Goal: Task Accomplishment & Management: Complete application form

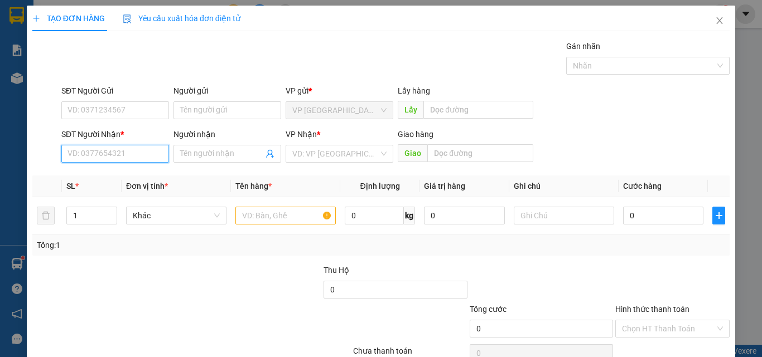
click at [91, 151] on input "SĐT Người Nhận *" at bounding box center [115, 154] width 108 height 18
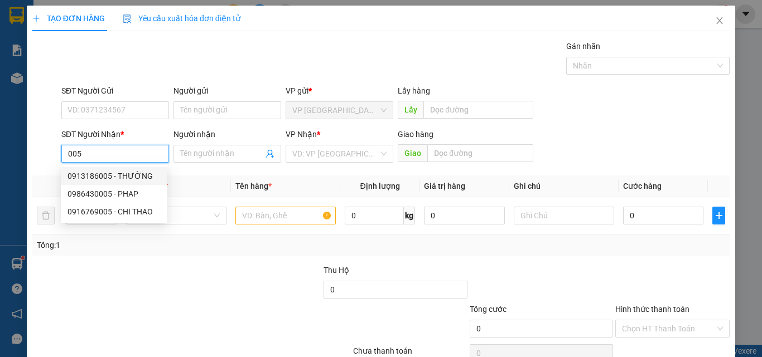
click at [101, 181] on div "0913186005 - THƯỜNG" at bounding box center [113, 176] width 93 height 12
type input "0913186005"
type input "THƯỜNG"
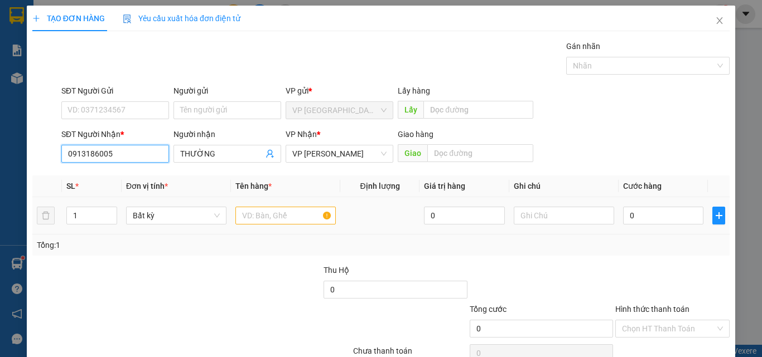
type input "0913186005"
click at [260, 210] on input "text" at bounding box center [285, 216] width 100 height 18
click at [285, 216] on input "text" at bounding box center [285, 216] width 100 height 18
click at [255, 212] on input "text" at bounding box center [285, 216] width 100 height 18
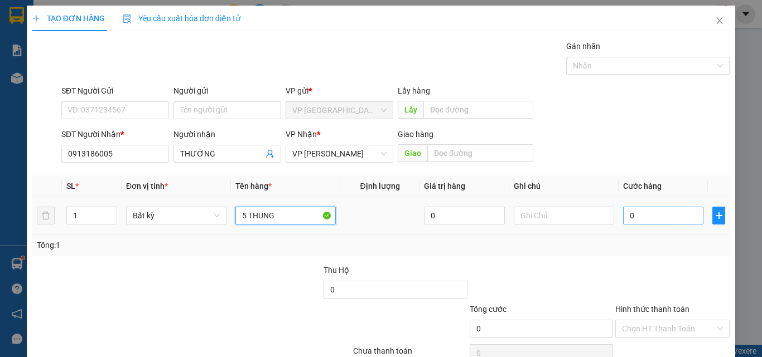
type input "5 THUNG"
click at [623, 215] on input "0" at bounding box center [663, 216] width 80 height 18
type input "2"
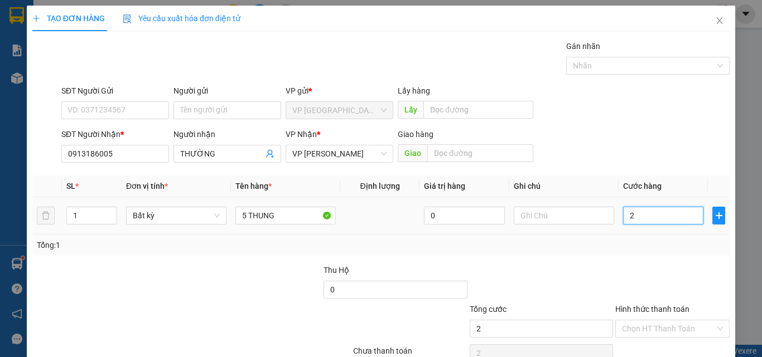
type input "25"
type input "250"
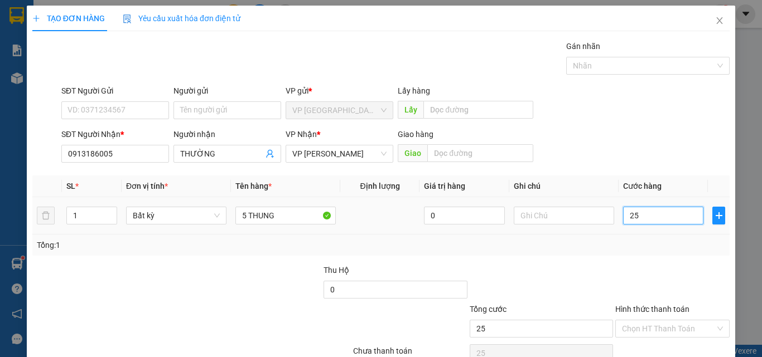
type input "250"
type input "2.500"
type input "25.000"
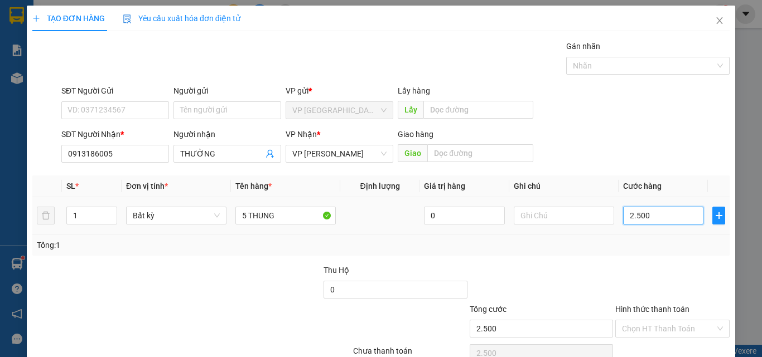
type input "25.000"
type input "250.000"
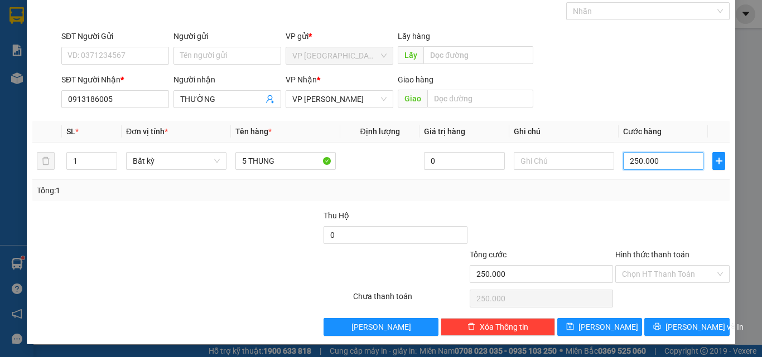
scroll to position [55, 0]
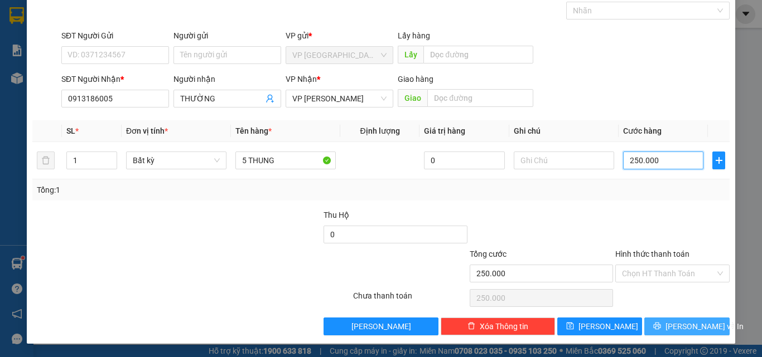
type input "250.000"
click at [677, 327] on span "[PERSON_NAME] và In" at bounding box center [704, 327] width 78 height 12
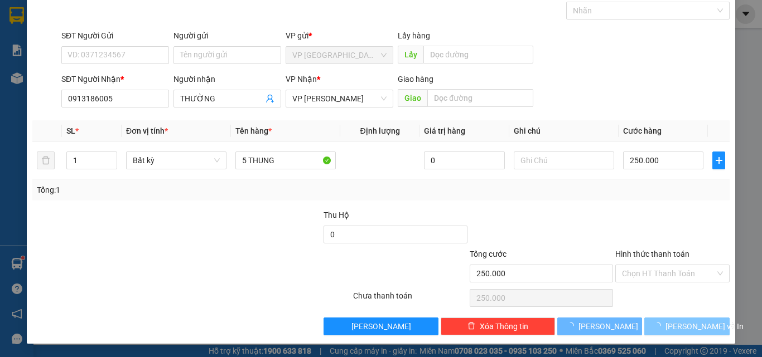
scroll to position [34, 0]
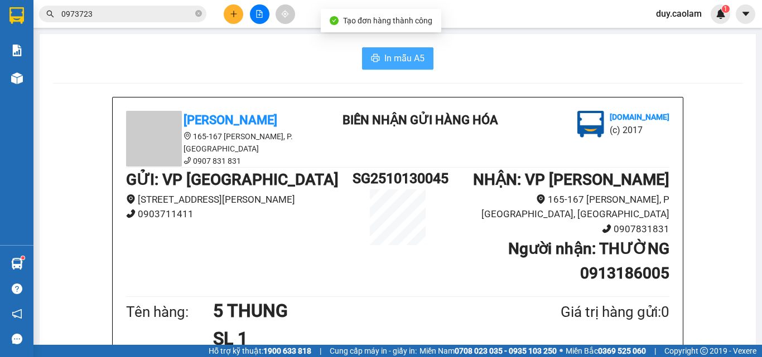
drag, startPoint x: 399, startPoint y: 65, endPoint x: 449, endPoint y: 39, distance: 56.1
click at [399, 64] on span "In mẫu A5" at bounding box center [404, 58] width 40 height 14
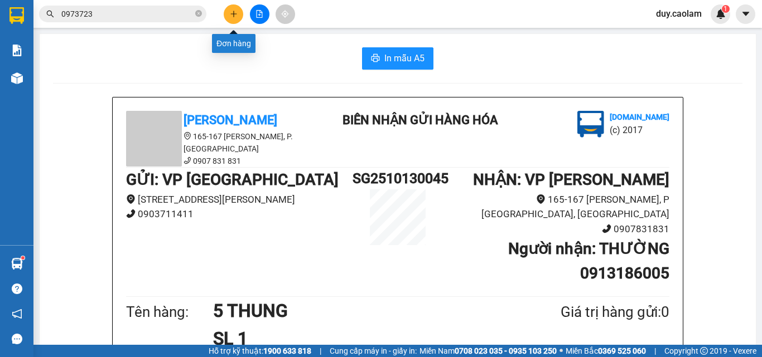
click at [229, 17] on button at bounding box center [234, 14] width 20 height 20
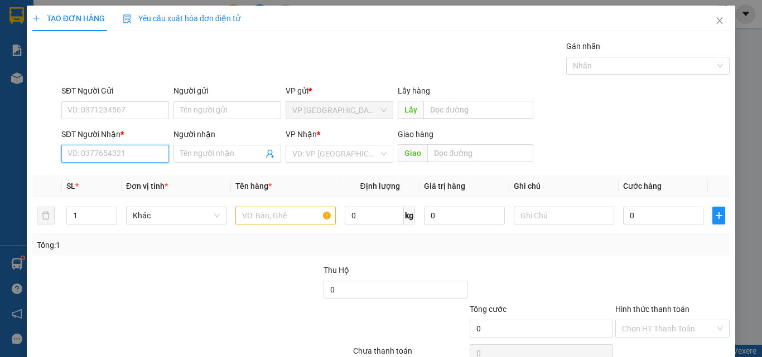
click at [130, 153] on input "SĐT Người Nhận *" at bounding box center [115, 154] width 108 height 18
click at [117, 156] on input "668" at bounding box center [115, 154] width 108 height 18
click at [142, 155] on input "668" at bounding box center [115, 154] width 108 height 18
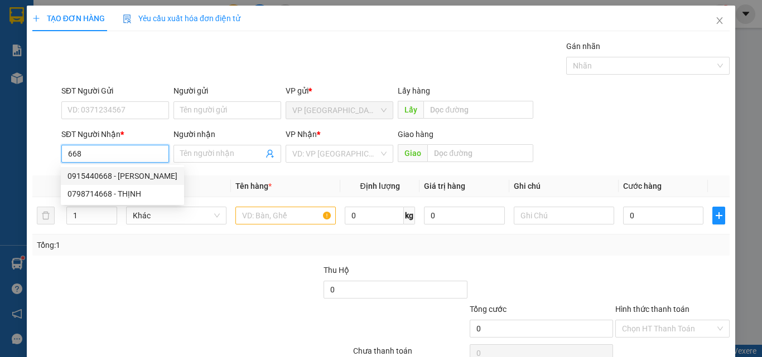
click at [123, 182] on div "0915440668 - [PERSON_NAME]" at bounding box center [122, 176] width 110 height 12
type input "0915440668"
type input "[PERSON_NAME]"
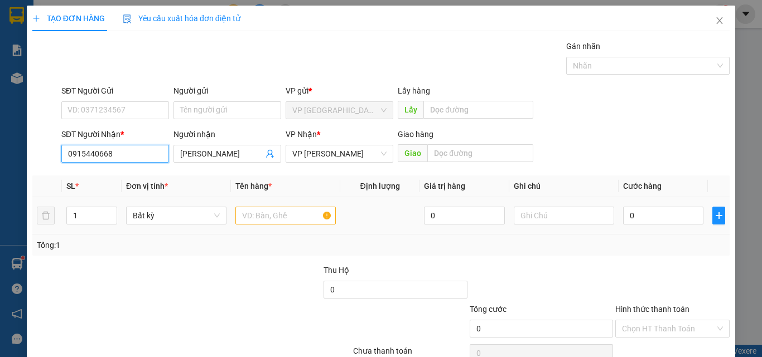
type input "0915440668"
click at [277, 215] on input "text" at bounding box center [285, 216] width 100 height 18
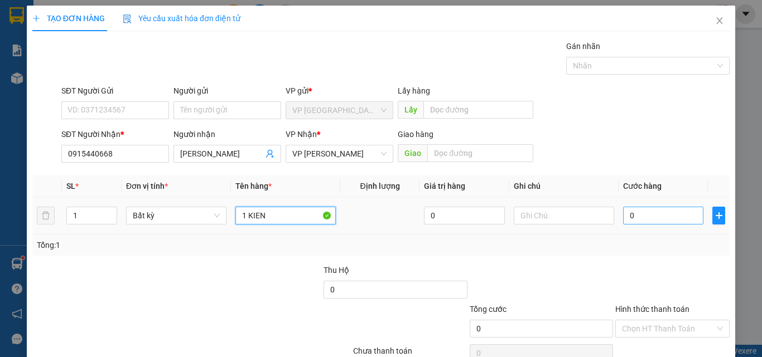
type input "1 KIEN"
click at [631, 213] on input "0" at bounding box center [663, 216] width 80 height 18
type input "3"
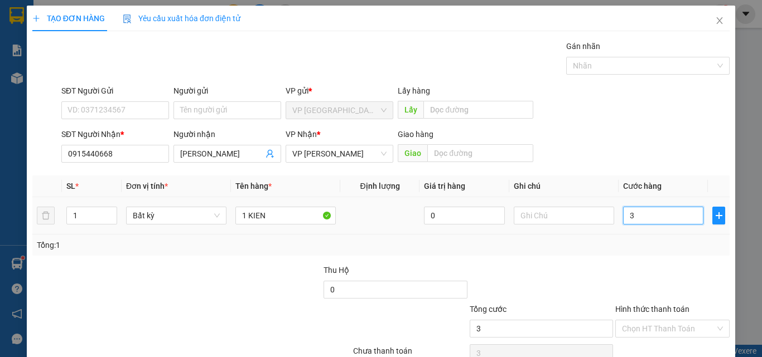
type input "30"
type input "300"
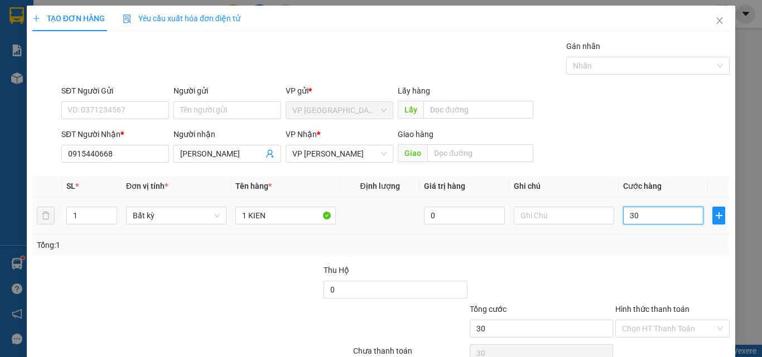
type input "300"
type input "3.000"
type input "30.000"
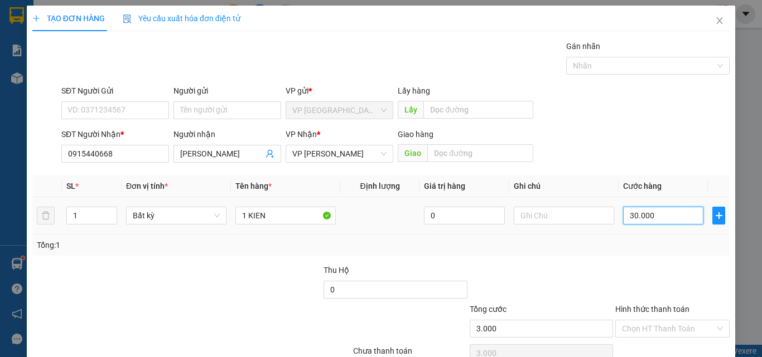
type input "30.000"
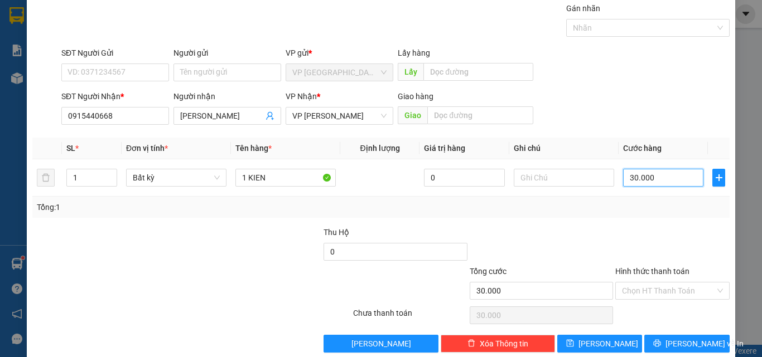
scroll to position [55, 0]
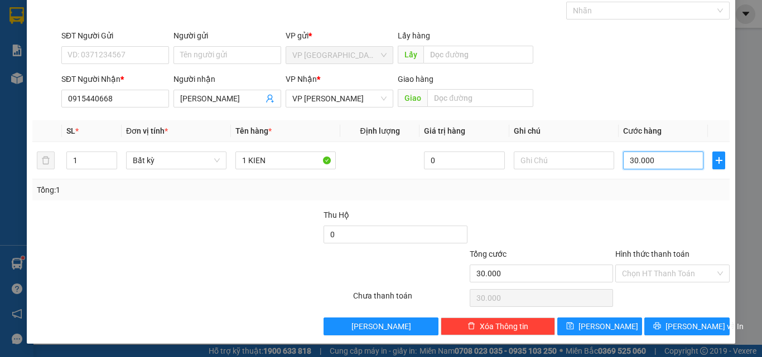
type input "30.000"
click at [668, 319] on button "[PERSON_NAME] và In" at bounding box center [686, 327] width 85 height 18
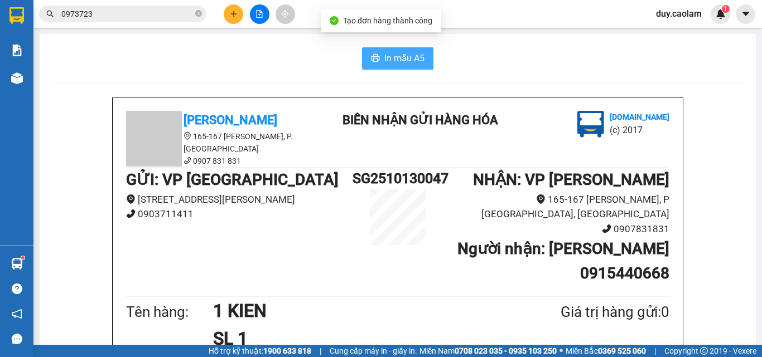
drag, startPoint x: 390, startPoint y: 61, endPoint x: 466, endPoint y: 41, distance: 79.0
click at [390, 61] on span "In mẫu A5" at bounding box center [404, 58] width 40 height 14
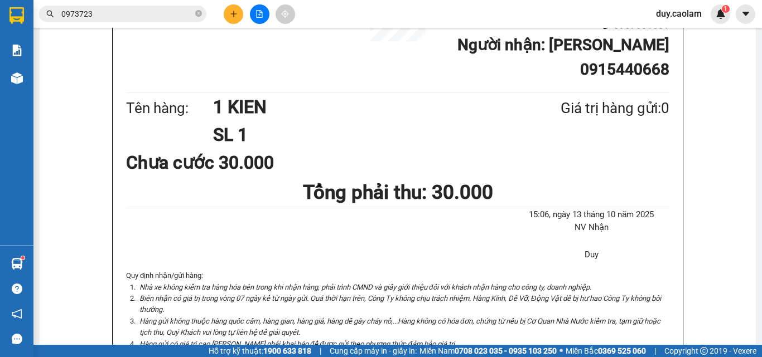
scroll to position [167, 0]
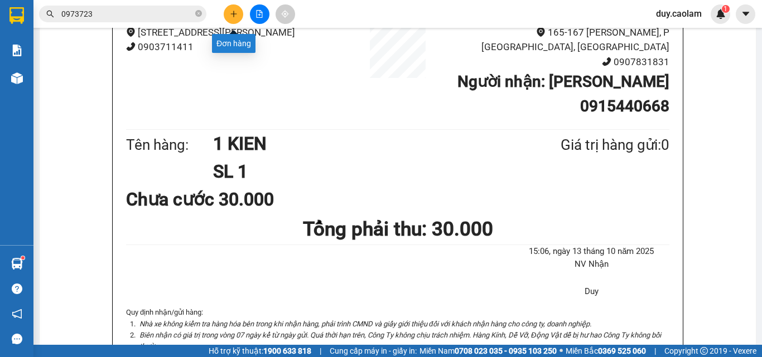
click at [235, 18] on button at bounding box center [234, 14] width 20 height 20
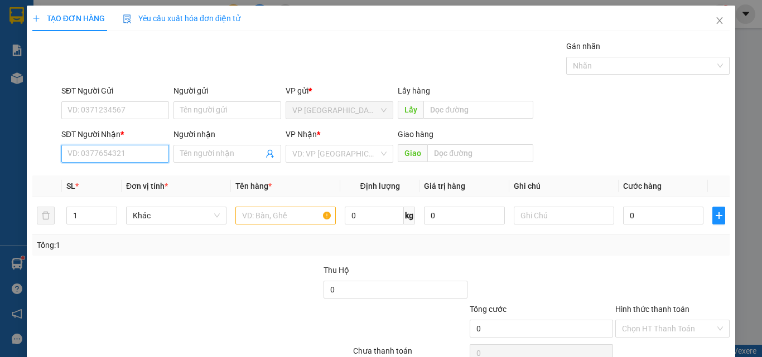
click at [125, 154] on input "SĐT Người Nhận *" at bounding box center [115, 154] width 108 height 18
click at [127, 153] on input "171" at bounding box center [115, 154] width 108 height 18
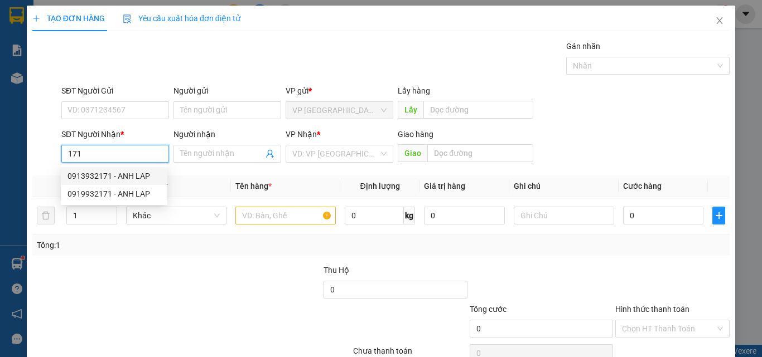
drag, startPoint x: 128, startPoint y: 173, endPoint x: 135, endPoint y: 172, distance: 7.3
click at [130, 174] on div "0913932171 - ANH LAP" at bounding box center [113, 176] width 93 height 12
type input "0913932171"
type input "ANH LAP"
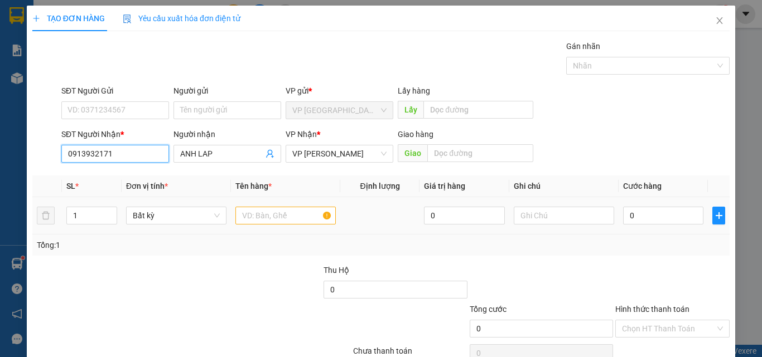
type input "0913932171"
click at [271, 211] on input "text" at bounding box center [285, 216] width 100 height 18
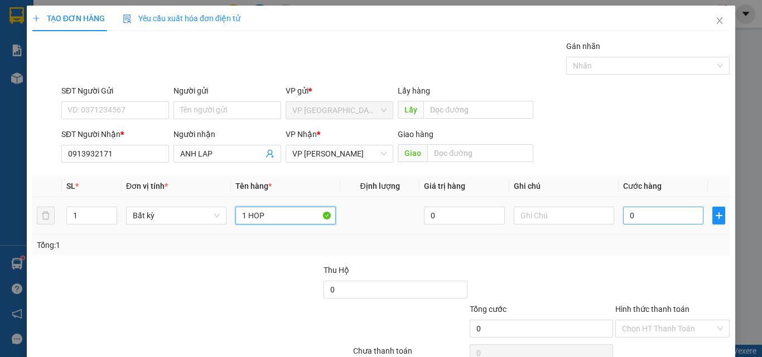
type input "1 HOP"
click at [641, 210] on input "0" at bounding box center [663, 216] width 80 height 18
type input "3"
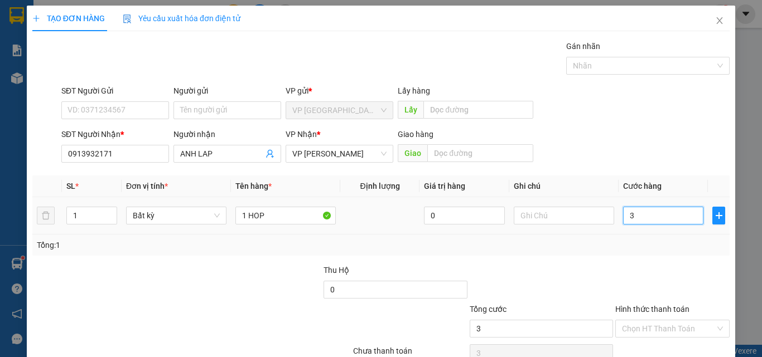
type input "30"
type input "300"
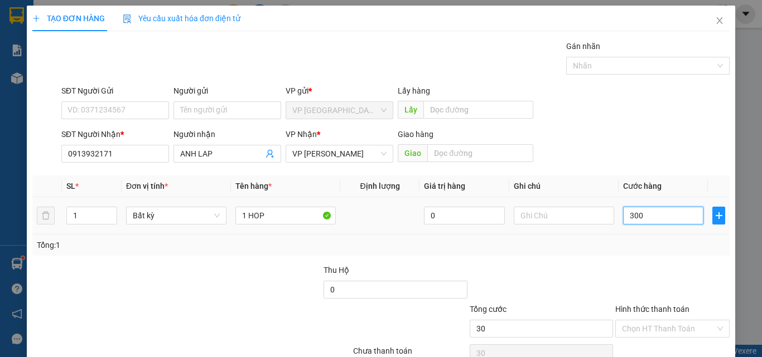
type input "300"
type input "3.000"
type input "30.000"
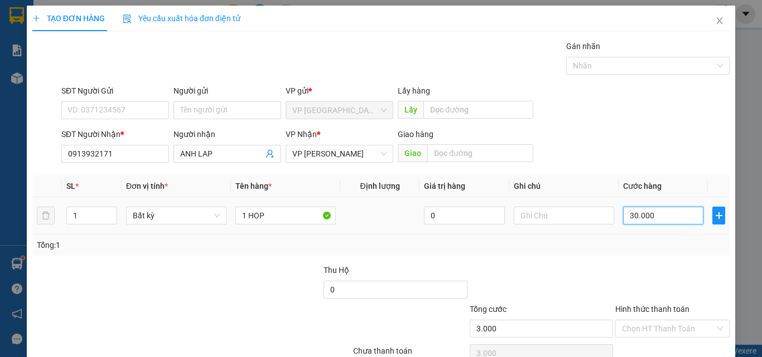
type input "30.000"
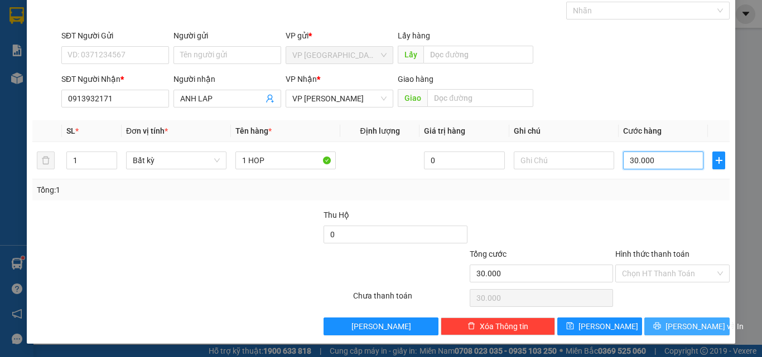
type input "30.000"
click at [686, 328] on span "[PERSON_NAME] và In" at bounding box center [704, 327] width 78 height 12
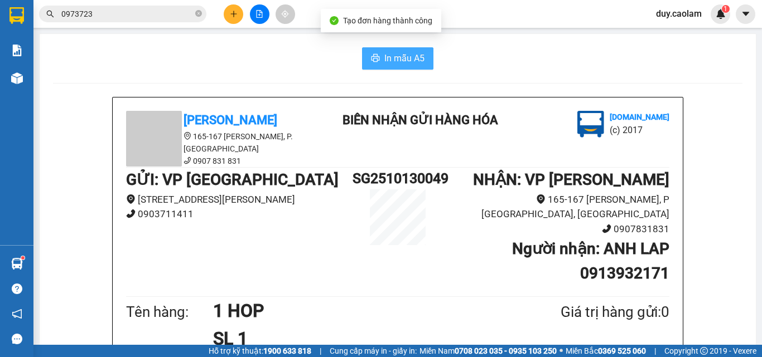
click at [400, 61] on span "In mẫu A5" at bounding box center [404, 58] width 40 height 14
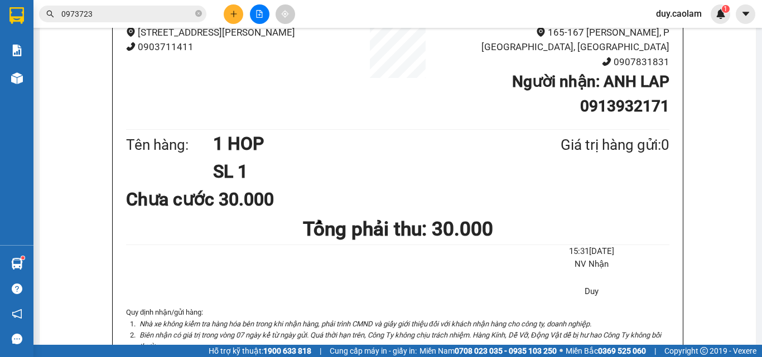
scroll to position [169, 0]
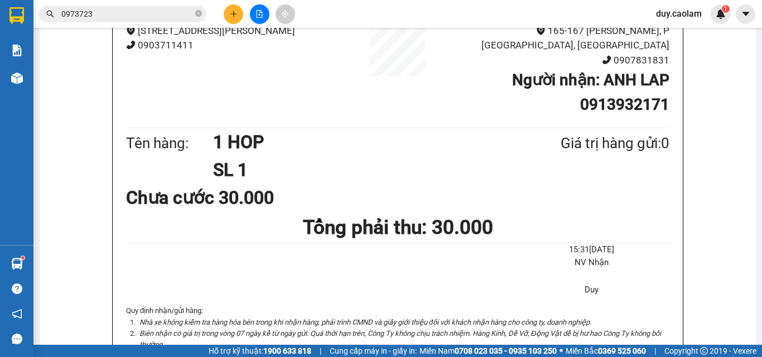
click at [197, 14] on icon "close-circle" at bounding box center [198, 13] width 7 height 7
